Goal: Information Seeking & Learning: Learn about a topic

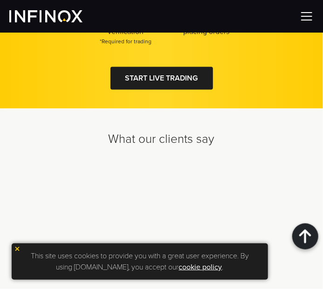
scroll to position [3877, 0]
click at [15, 249] on img at bounding box center [17, 249] width 7 height 7
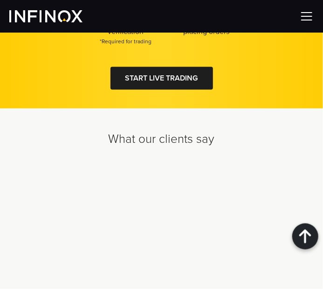
scroll to position [3791, 0]
click at [308, 14] on img at bounding box center [307, 16] width 14 height 14
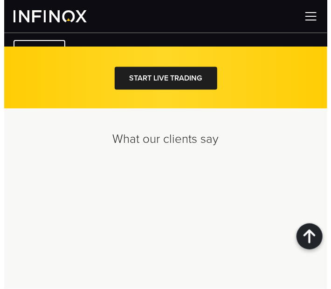
scroll to position [3779, 0]
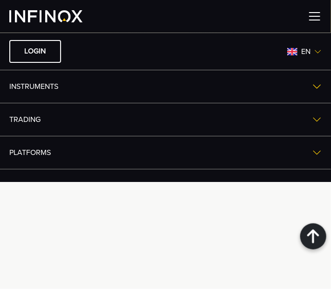
click at [312, 88] on img at bounding box center [316, 86] width 9 height 9
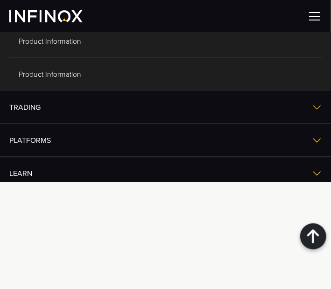
scroll to position [86, 0]
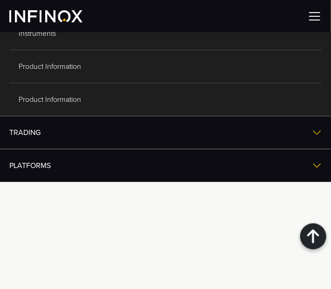
click at [312, 128] on img at bounding box center [316, 132] width 9 height 9
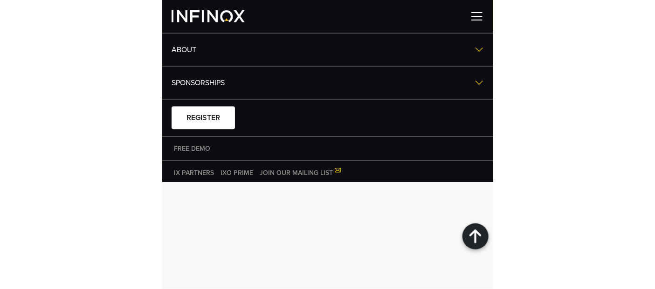
scroll to position [3264, 0]
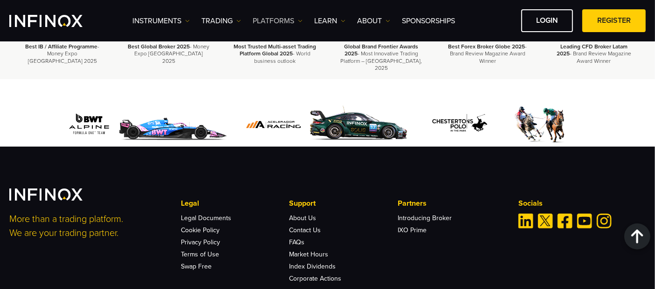
click at [295, 24] on link "PLATFORMS" at bounding box center [277, 20] width 50 height 11
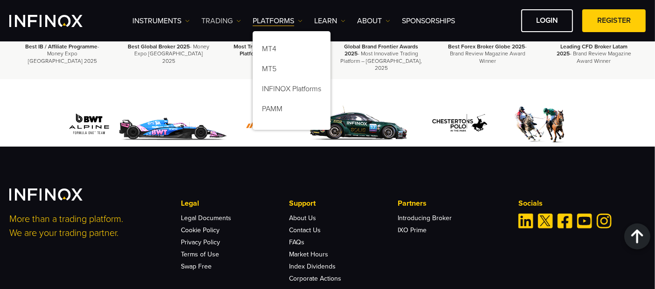
click at [239, 22] on img at bounding box center [238, 21] width 5 height 5
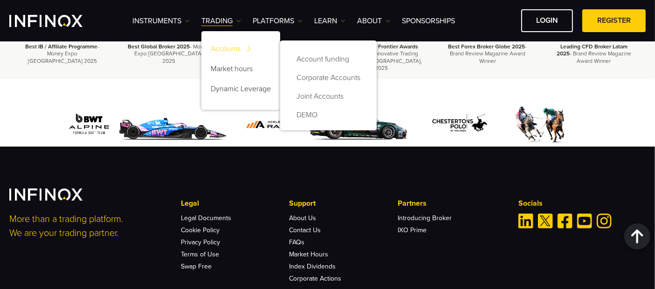
click at [240, 47] on link "Accounts" at bounding box center [240, 51] width 79 height 20
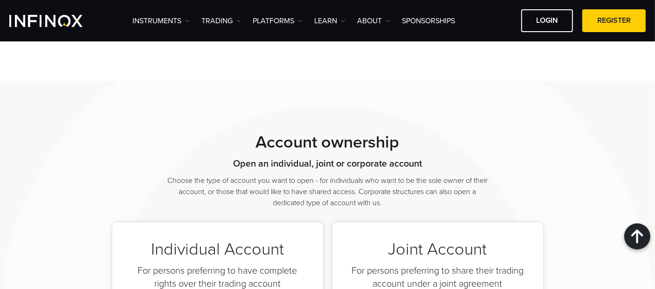
scroll to position [518, 0]
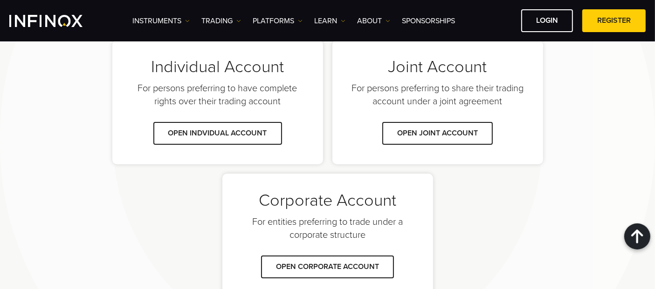
click at [570, 153] on ul "Individual Account For persons preferring to have complete rights over their tr…" at bounding box center [327, 169] width 636 height 258
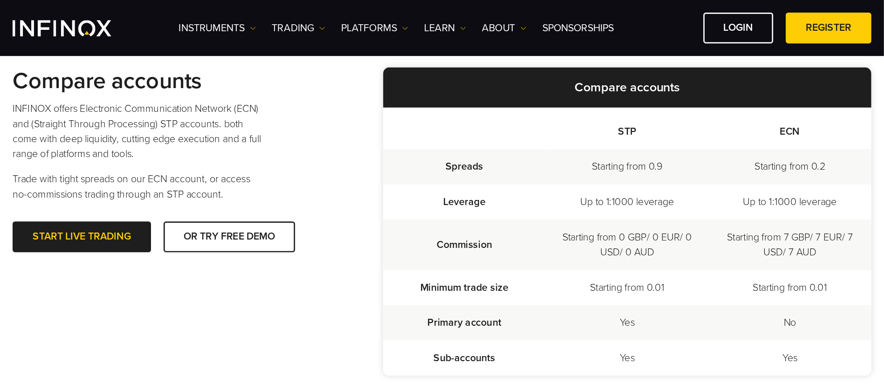
scroll to position [259, 0]
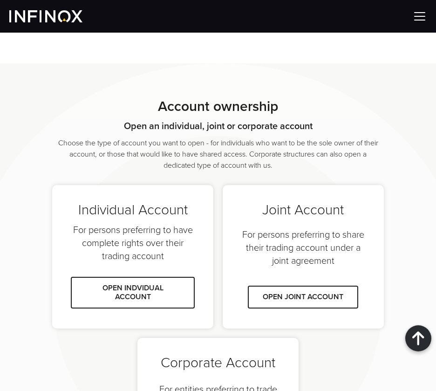
scroll to position [1269, 0]
